Goal: Task Accomplishment & Management: Manage account settings

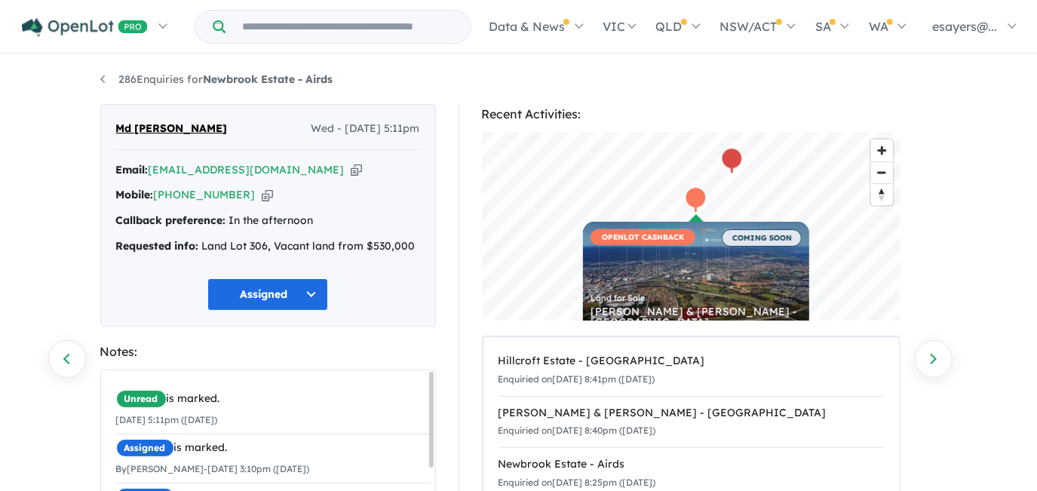
click at [351, 167] on icon "button" at bounding box center [356, 170] width 11 height 16
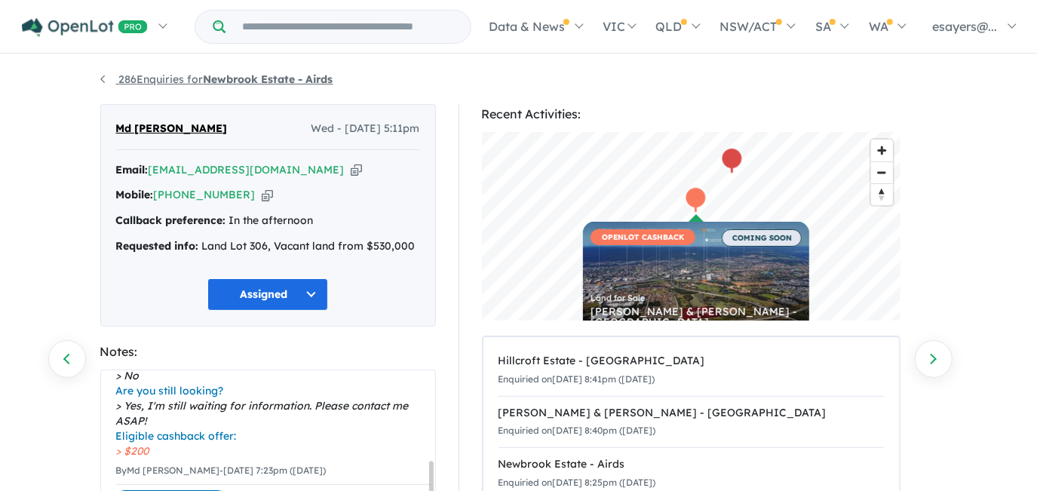
click at [138, 81] on link "286 Enquiries for Newbrook Estate - Airds" at bounding box center [216, 79] width 233 height 14
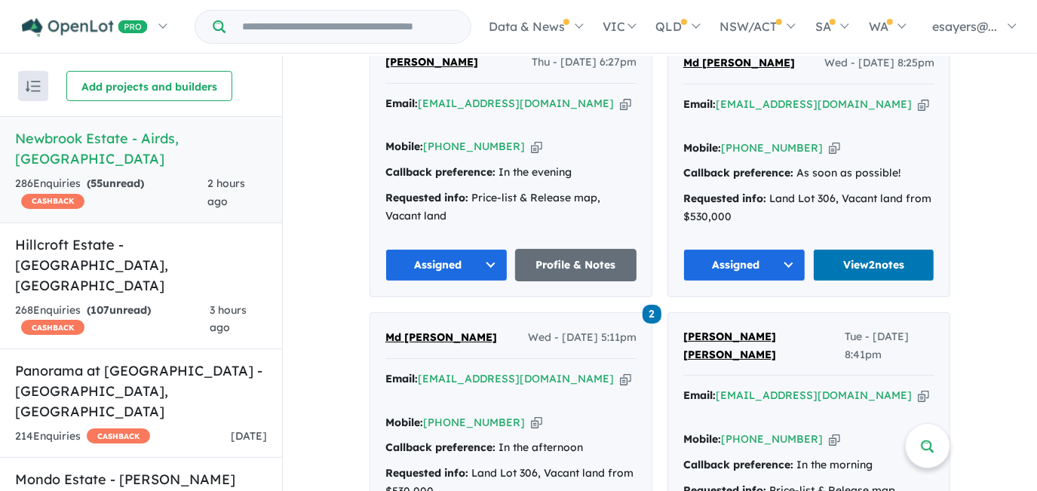
scroll to position [959, 0]
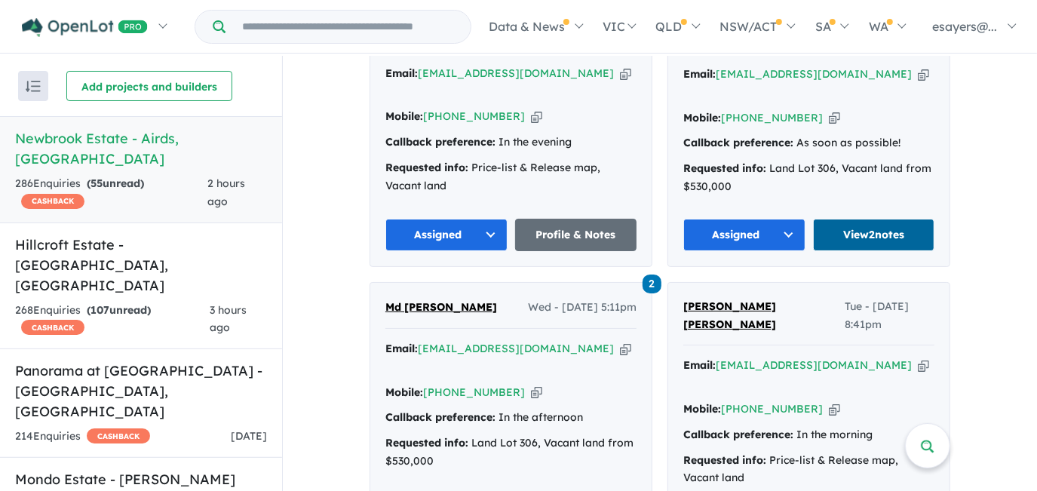
click at [866, 219] on link "View 2 notes" at bounding box center [874, 235] width 122 height 32
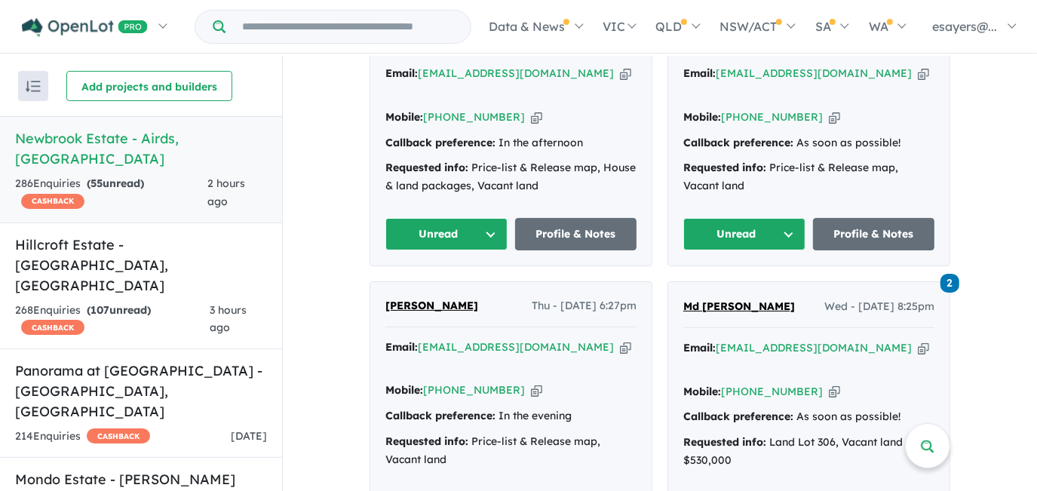
scroll to position [617, 0]
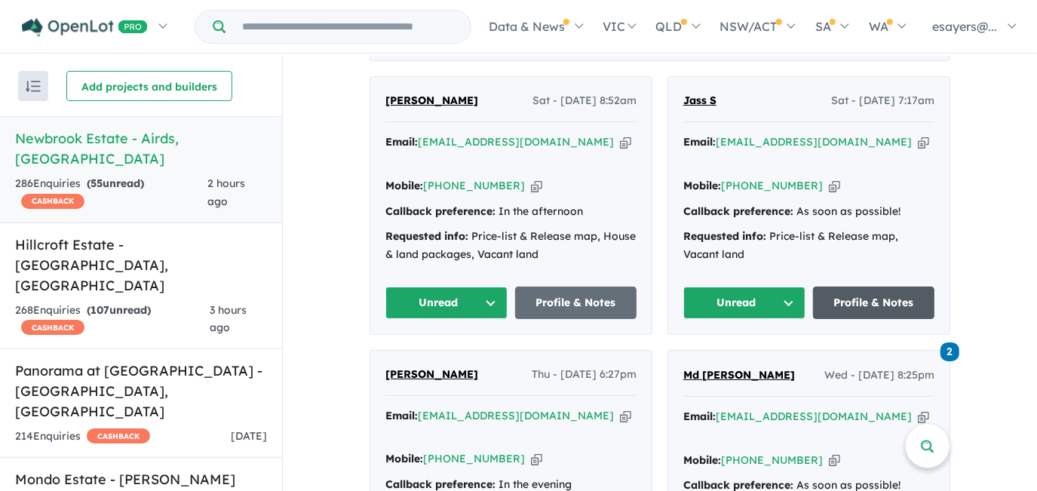
click at [862, 286] on link "Profile & Notes" at bounding box center [874, 302] width 122 height 32
click at [764, 286] on button "Unread" at bounding box center [744, 302] width 122 height 32
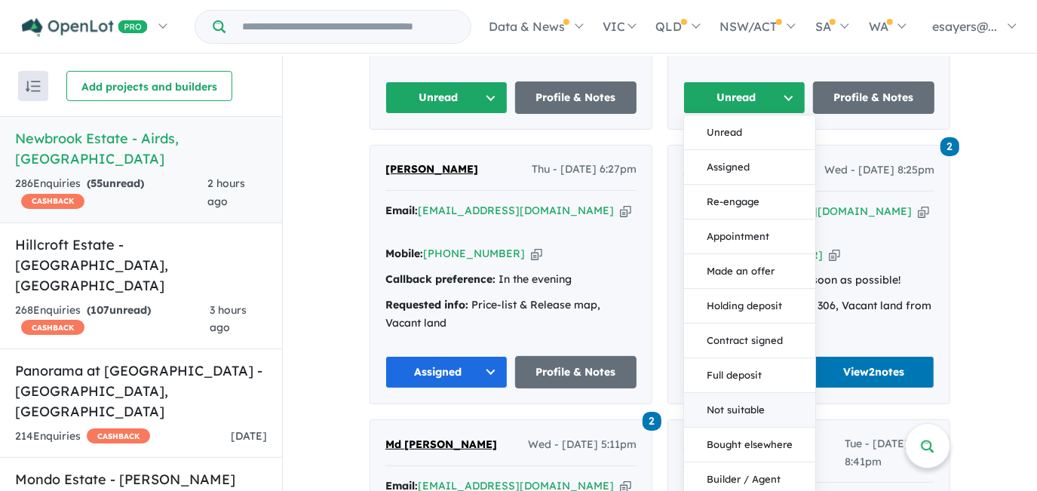
scroll to position [890, 0]
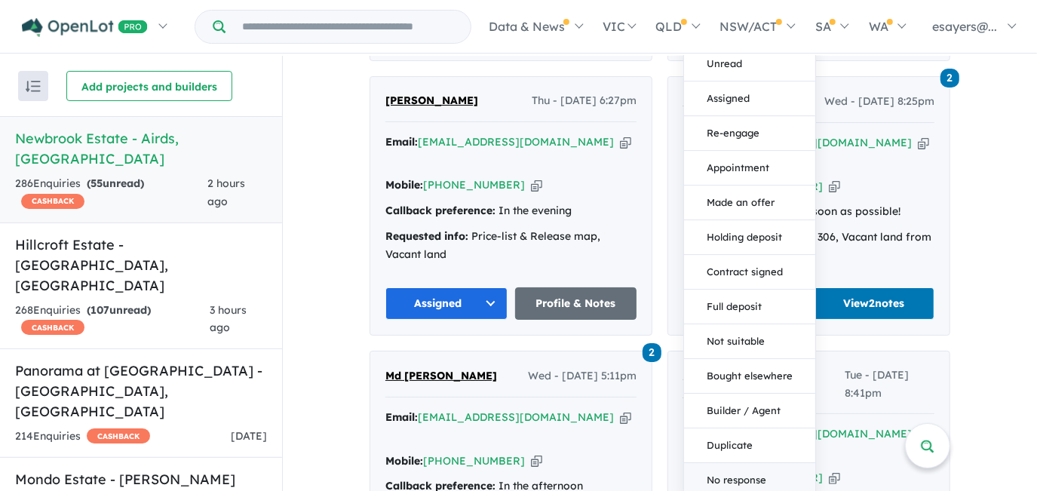
click at [755, 463] on button "No response" at bounding box center [749, 480] width 131 height 34
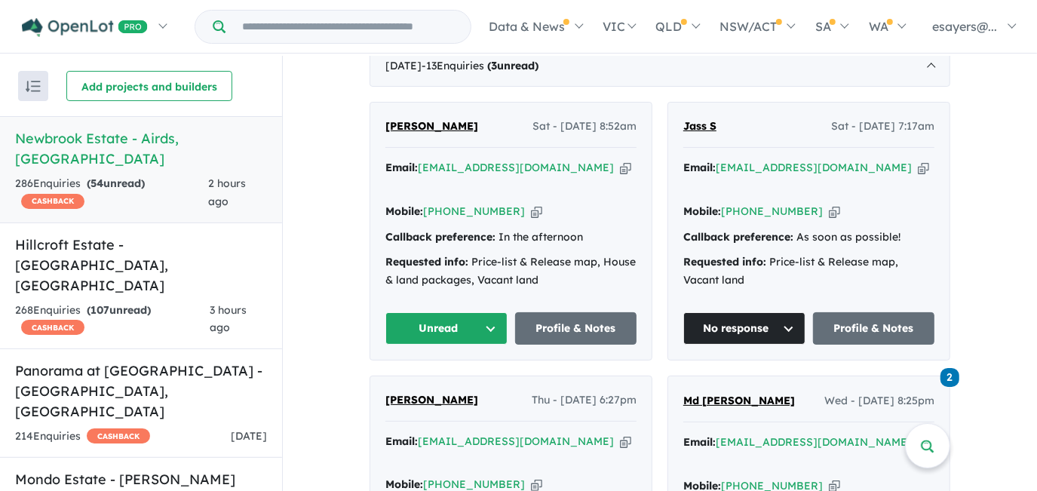
scroll to position [548, 0]
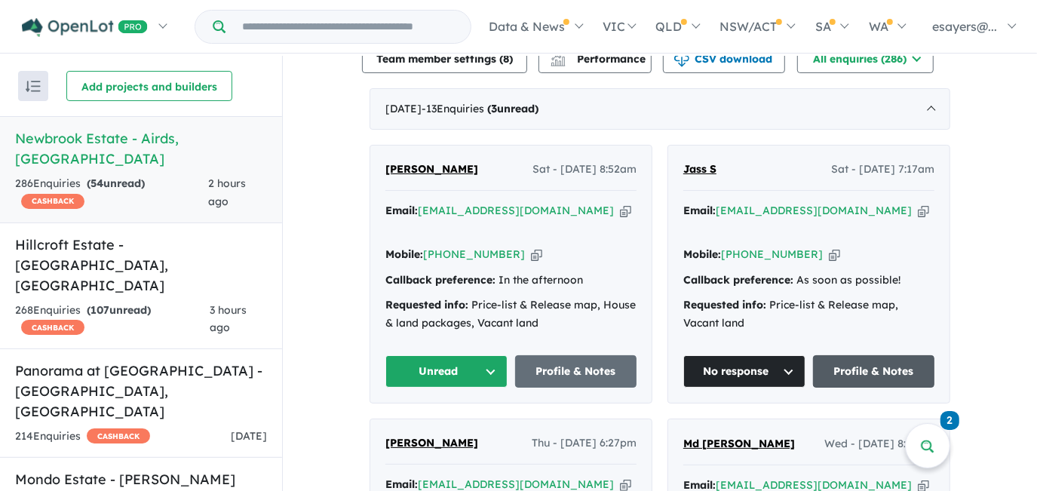
click at [847, 355] on link "Profile & Notes" at bounding box center [874, 371] width 122 height 32
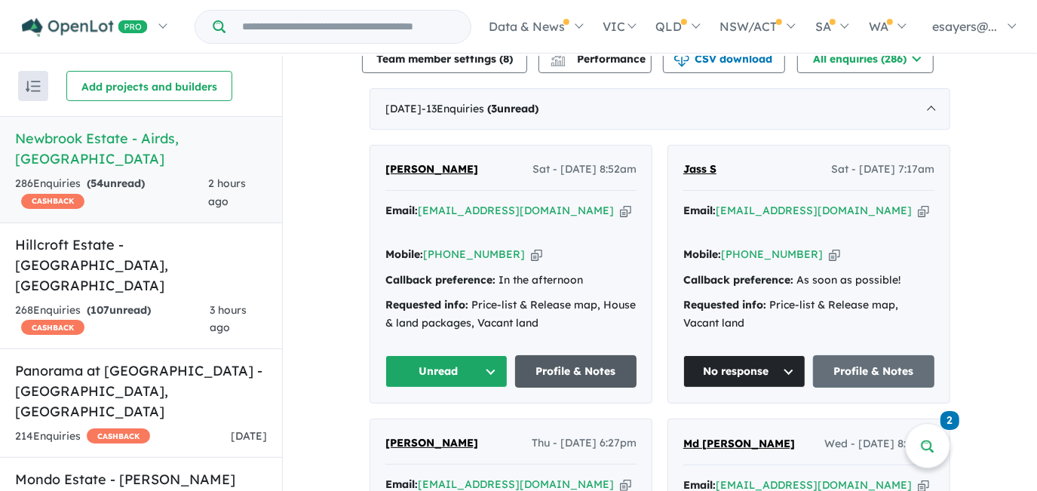
click at [568, 355] on link "Profile & Notes" at bounding box center [576, 371] width 122 height 32
drag, startPoint x: 438, startPoint y: 347, endPoint x: 438, endPoint y: 356, distance: 9.0
click at [438, 355] on button "Unread" at bounding box center [446, 371] width 122 height 32
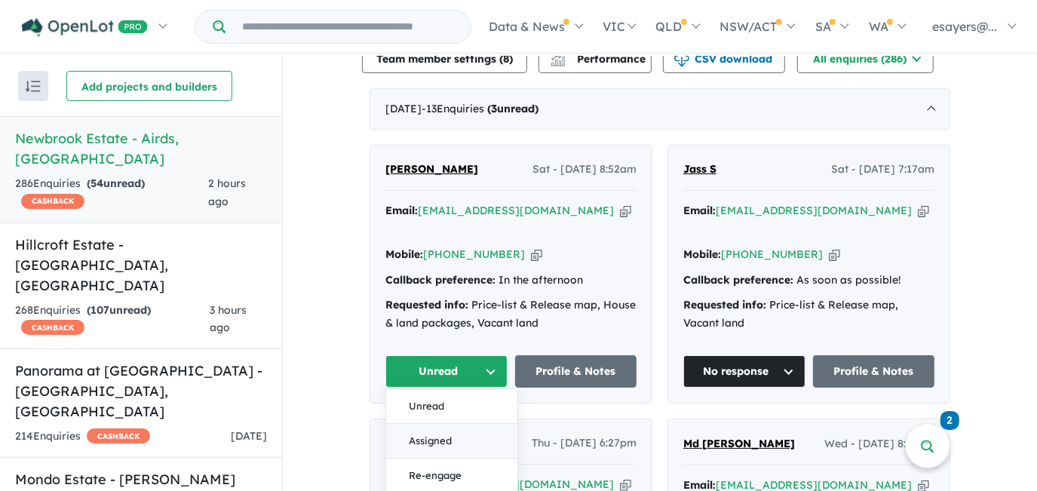
click at [458, 424] on button "Assigned" at bounding box center [451, 441] width 131 height 35
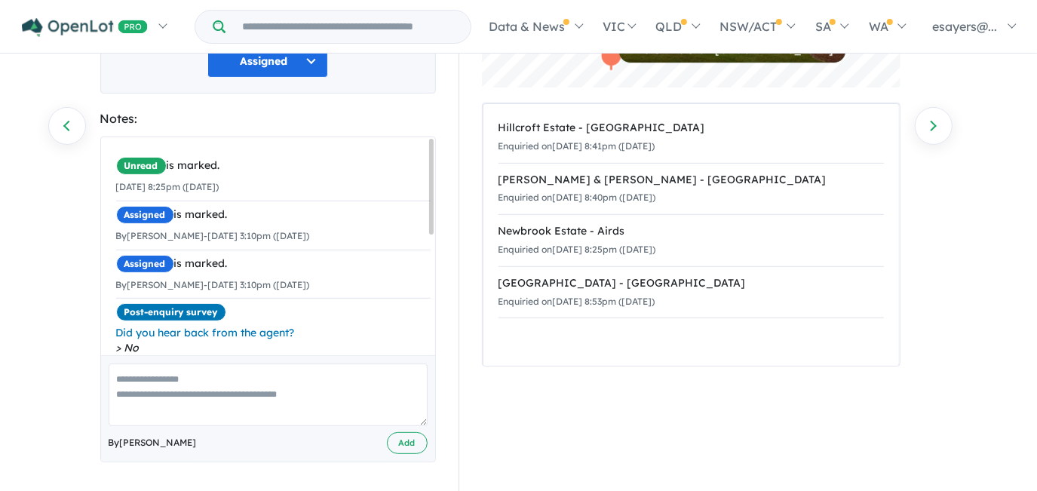
scroll to position [27, 0]
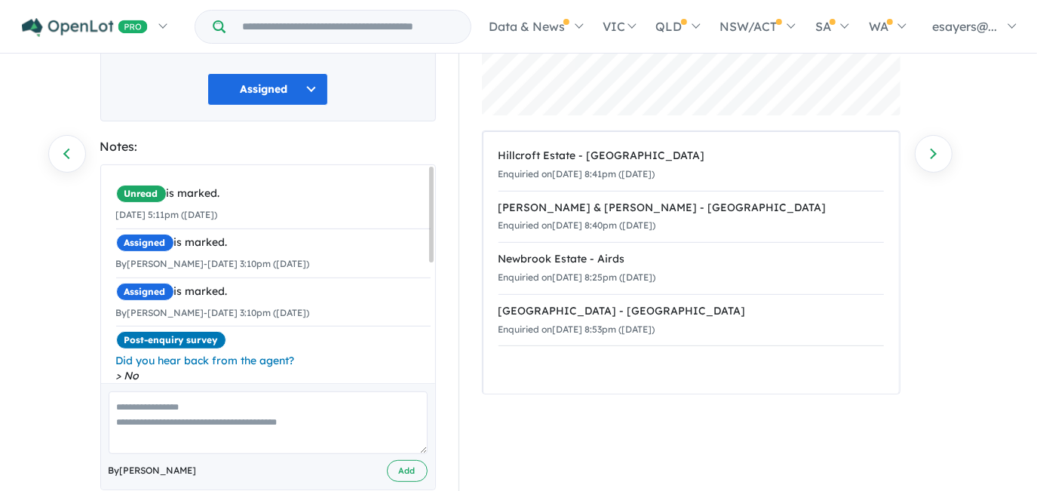
scroll to position [233, 0]
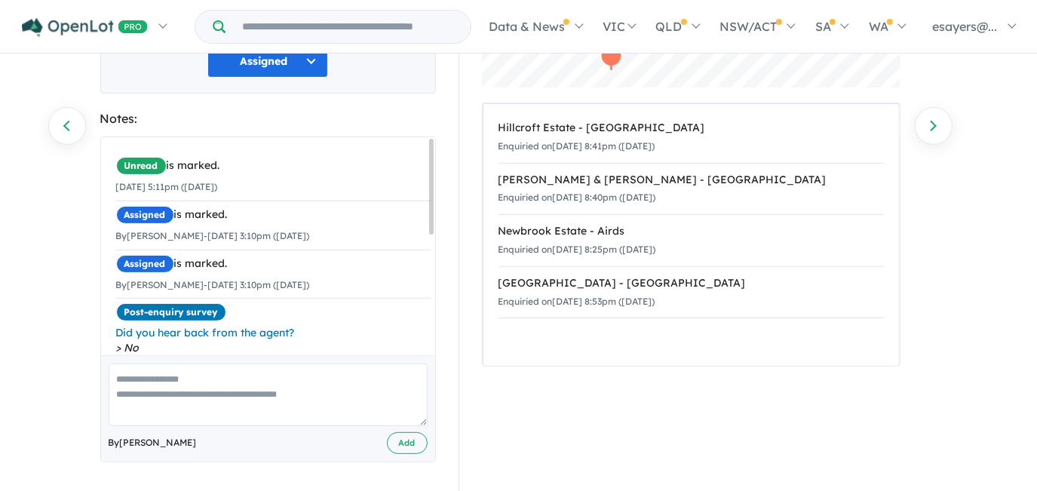
click at [309, 378] on textarea at bounding box center [268, 394] width 319 height 63
type textarea "**"
click at [412, 440] on button "Add" at bounding box center [407, 443] width 41 height 22
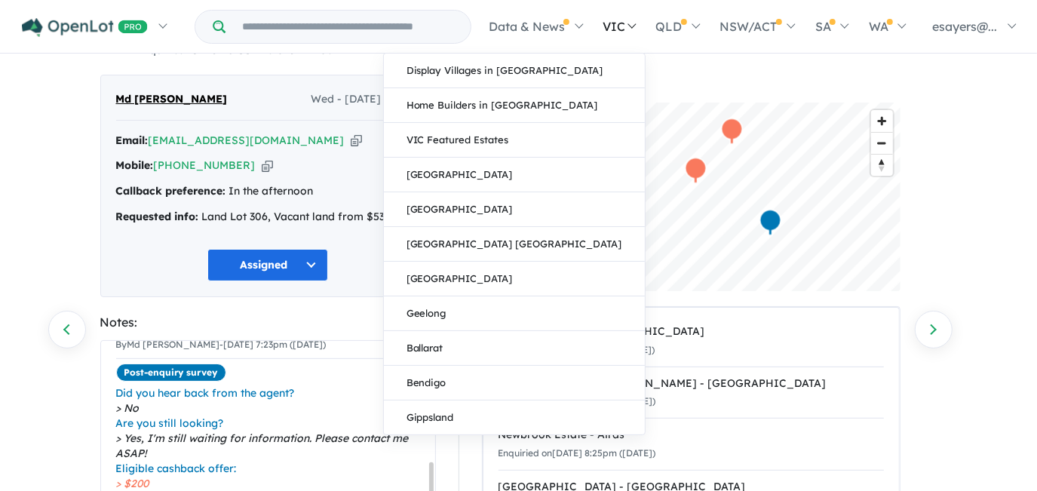
scroll to position [0, 0]
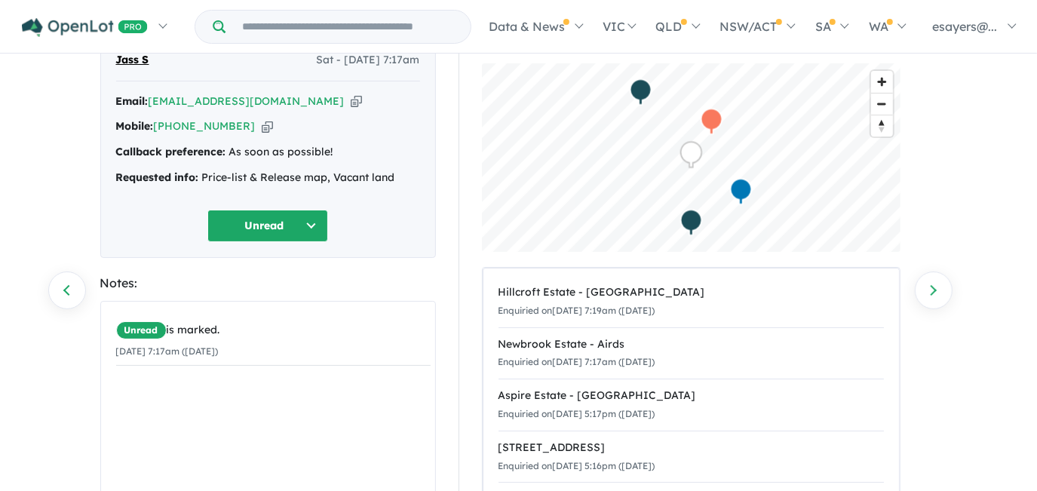
scroll to position [68, 0]
click at [351, 102] on icon "button" at bounding box center [356, 102] width 11 height 16
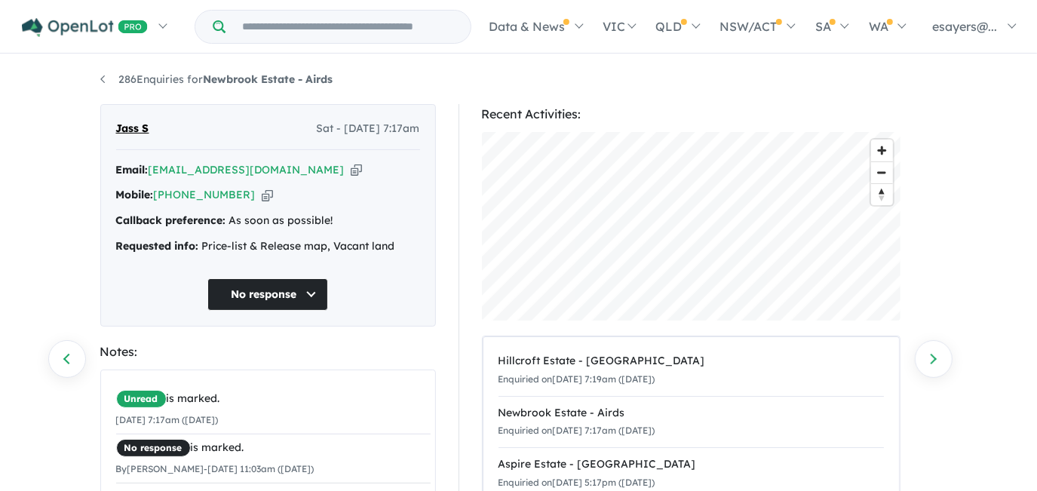
scroll to position [205, 0]
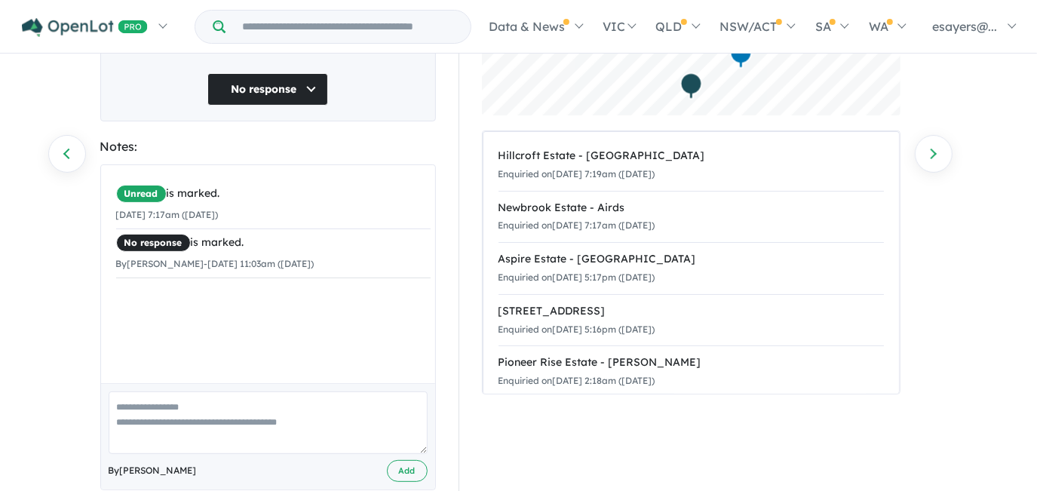
click at [240, 352] on div "Unread is marked. 11/10/2025 7:17am (Saturday) No response is marked. By Evina …" at bounding box center [273, 279] width 345 height 228
click at [234, 419] on textarea at bounding box center [268, 422] width 319 height 63
type textarea "**"
click at [405, 468] on button "Add" at bounding box center [407, 471] width 41 height 22
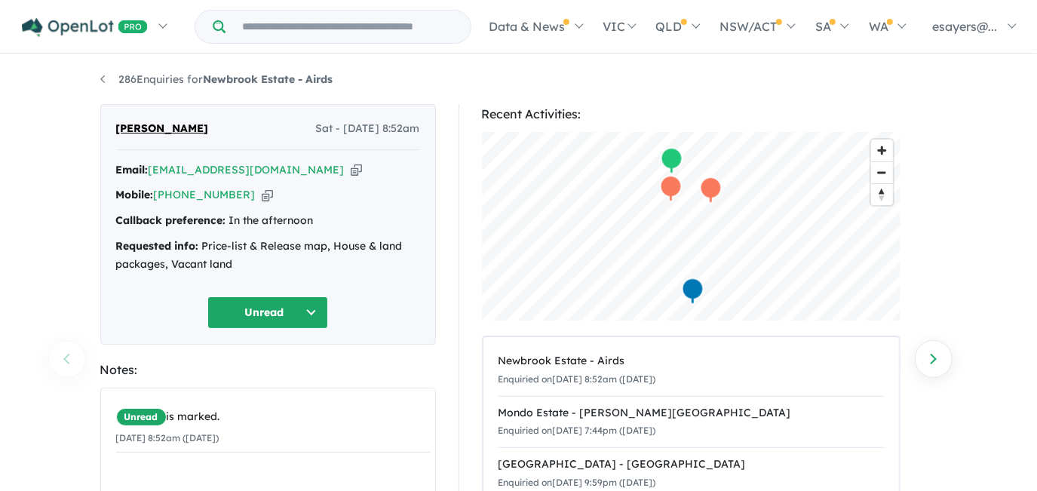
click at [351, 167] on icon "button" at bounding box center [356, 170] width 11 height 16
click at [292, 159] on div "[PERSON_NAME] - [DATE] 8:52am Email: [EMAIL_ADDRESS][DOMAIN_NAME] Copied! Mobil…" at bounding box center [267, 224] width 335 height 240
click at [351, 173] on icon "button" at bounding box center [356, 170] width 11 height 16
